Goal: Use online tool/utility: Utilize a website feature to perform a specific function

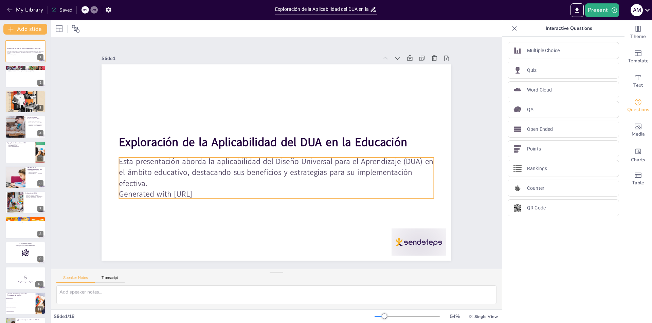
checkbox input "true"
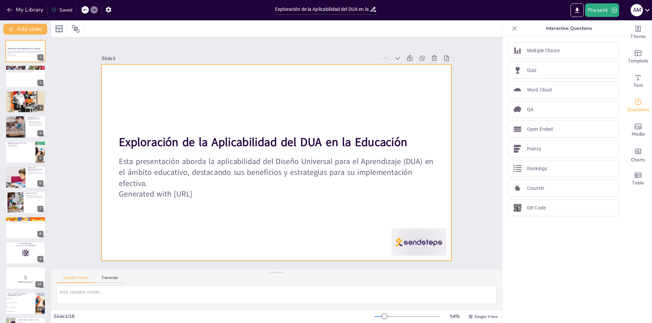
checkbox input "true"
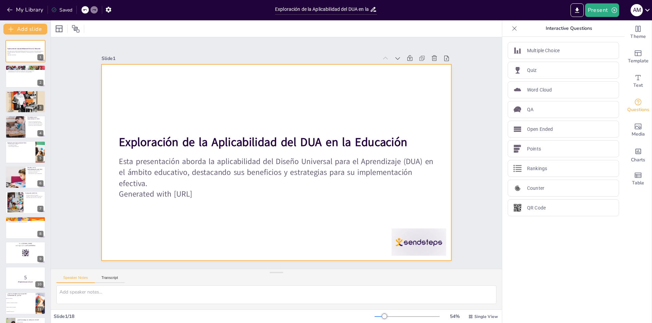
checkbox input "true"
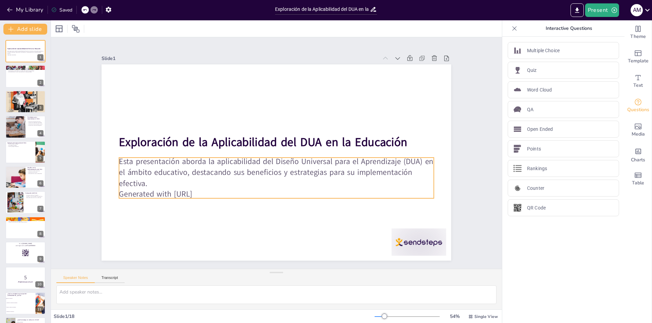
checkbox input "true"
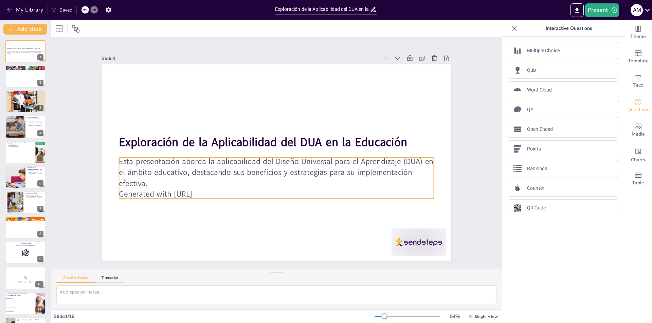
checkbox input "true"
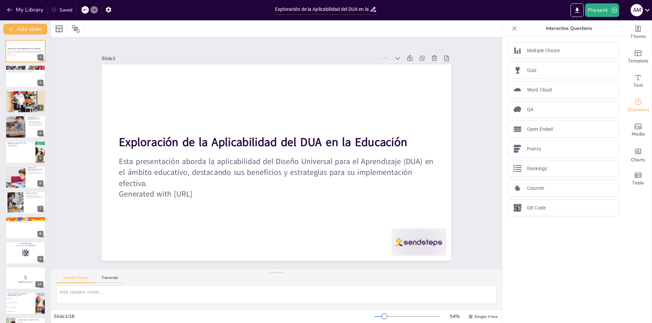
checkbox input "true"
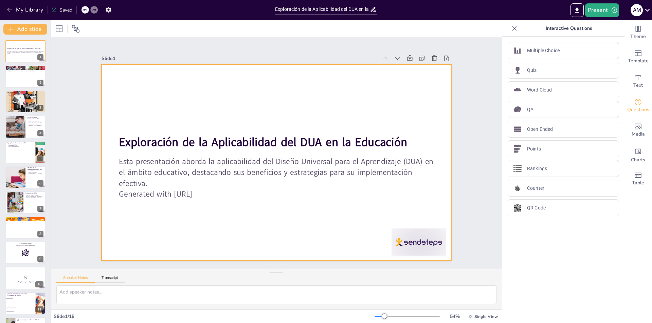
checkbox input "true"
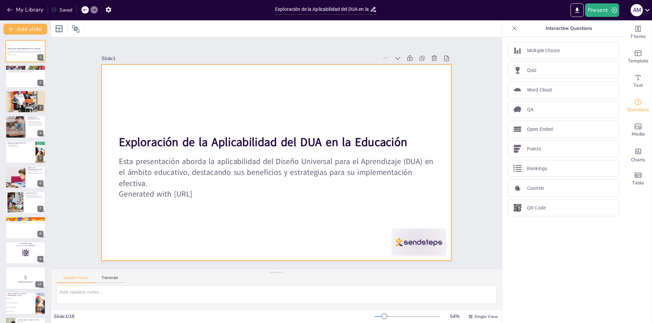
checkbox input "true"
